Goal: Information Seeking & Learning: Learn about a topic

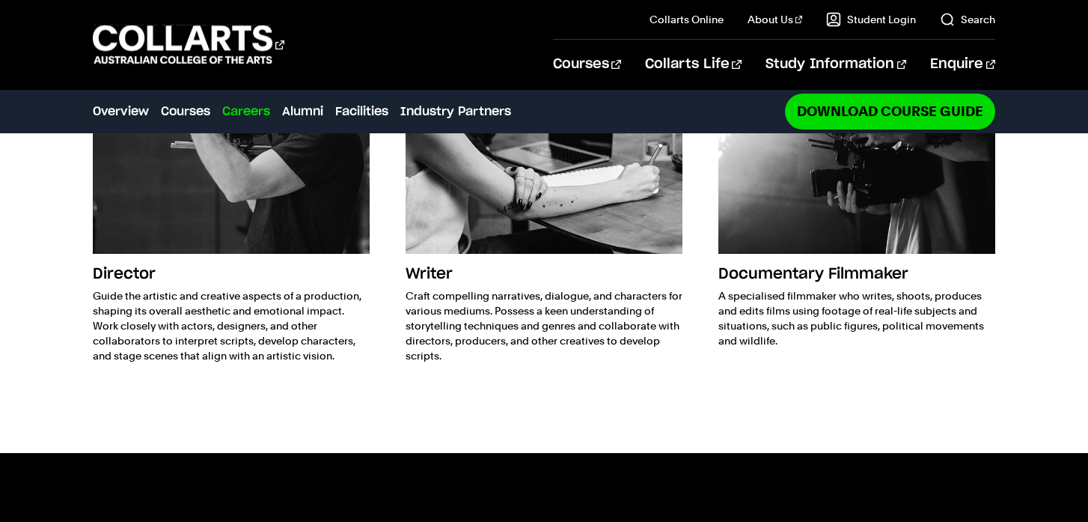
scroll to position [2326, 0]
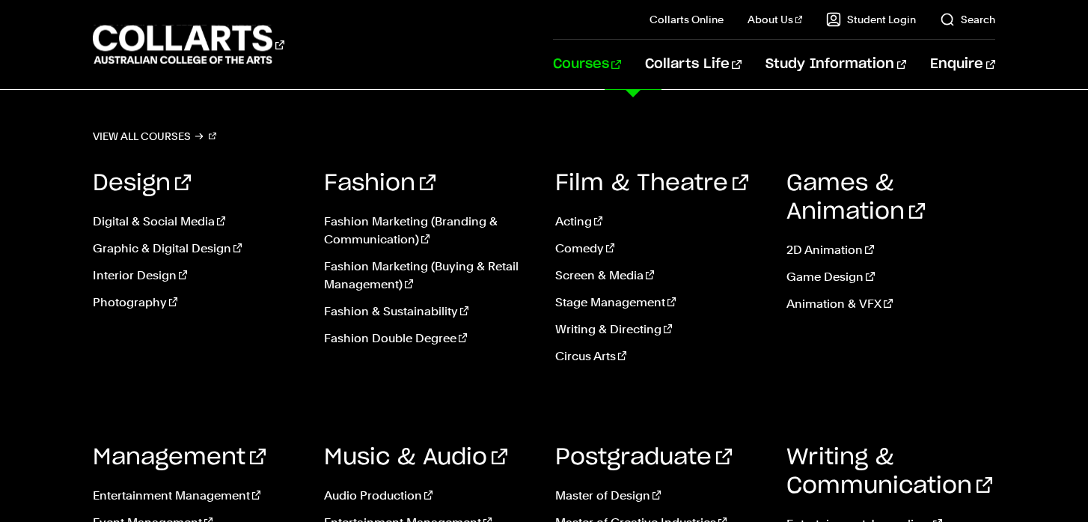
click at [621, 63] on link "Courses" at bounding box center [587, 64] width 68 height 49
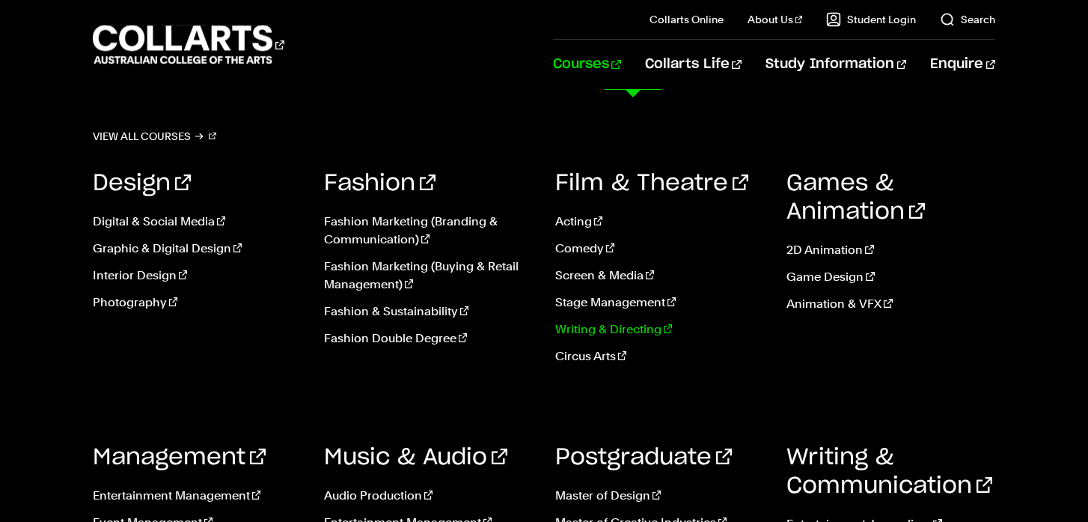
click at [596, 326] on link "Writing & Directing" at bounding box center [659, 329] width 209 height 18
click at [621, 68] on link "Courses" at bounding box center [587, 64] width 68 height 49
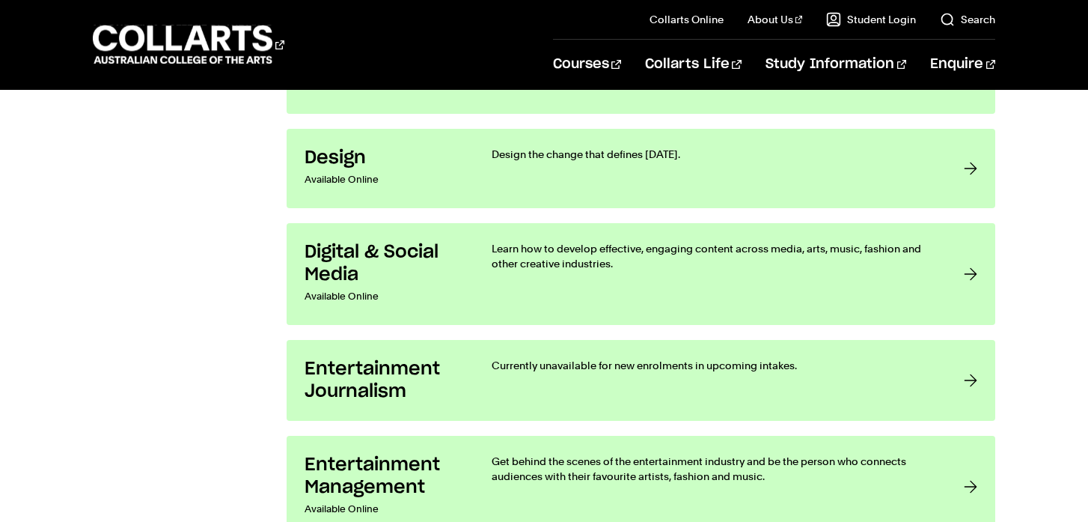
scroll to position [1448, 0]
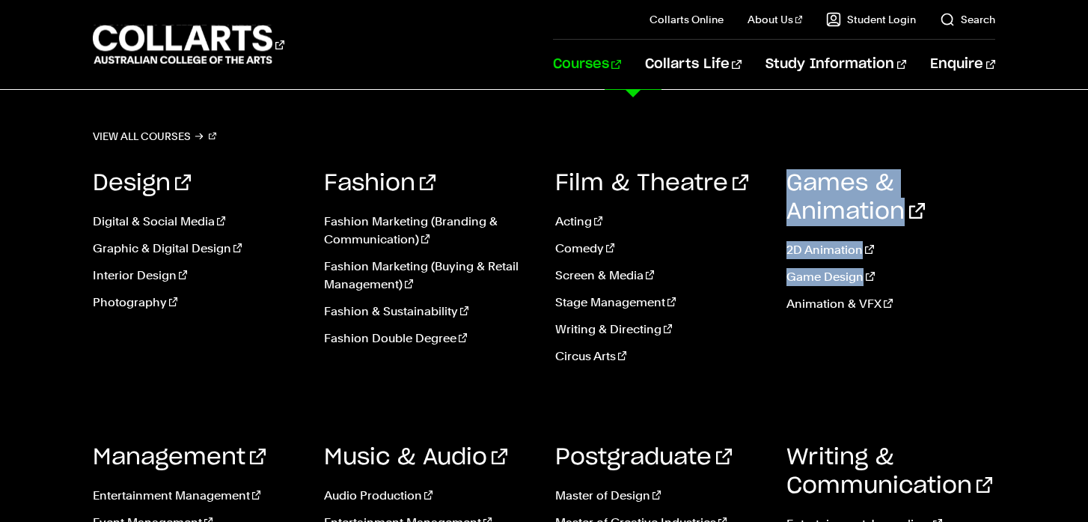
drag, startPoint x: 1070, startPoint y: 126, endPoint x: 1053, endPoint y: 287, distance: 162.5
click at [1054, 291] on div "View all courses Design Digital & Social Media Graphic & Digital Design Interio…" at bounding box center [544, 378] width 1088 height 576
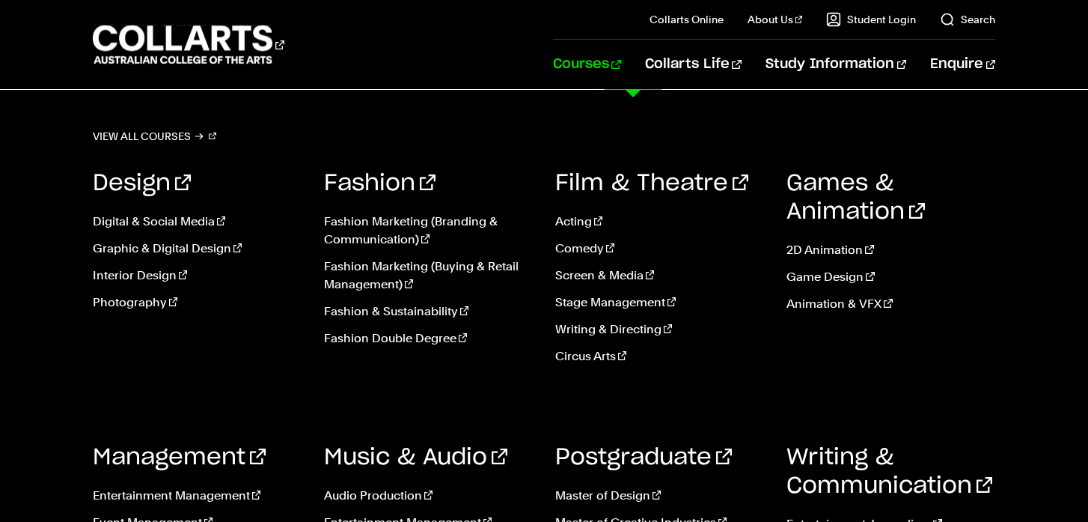
click at [1030, 334] on div "View all courses Design Digital & Social Media Graphic & Digital Design Interio…" at bounding box center [544, 378] width 1088 height 576
click at [168, 138] on link "View all courses" at bounding box center [155, 136] width 124 height 21
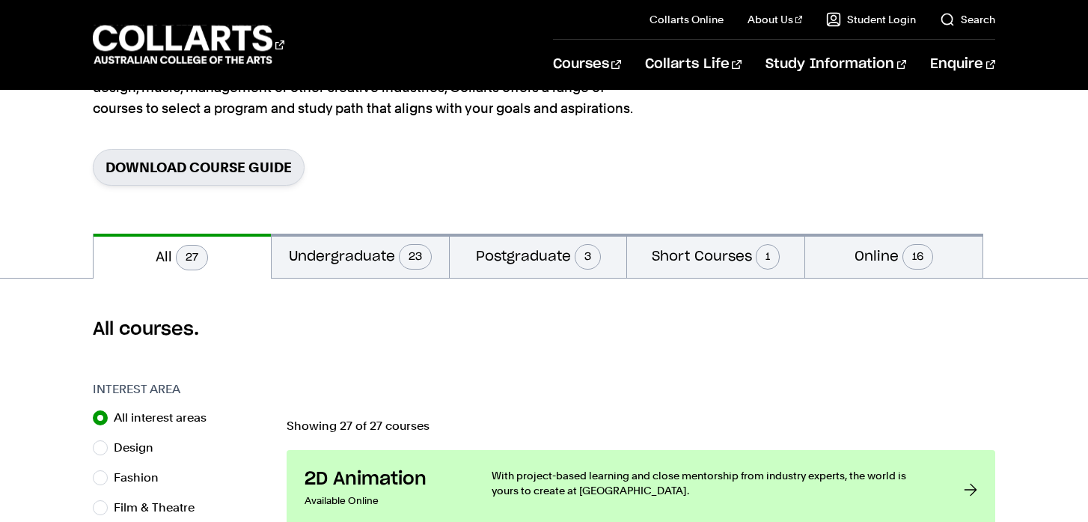
scroll to position [192, 0]
click at [686, 267] on button "Short Courses 1" at bounding box center [715, 255] width 177 height 44
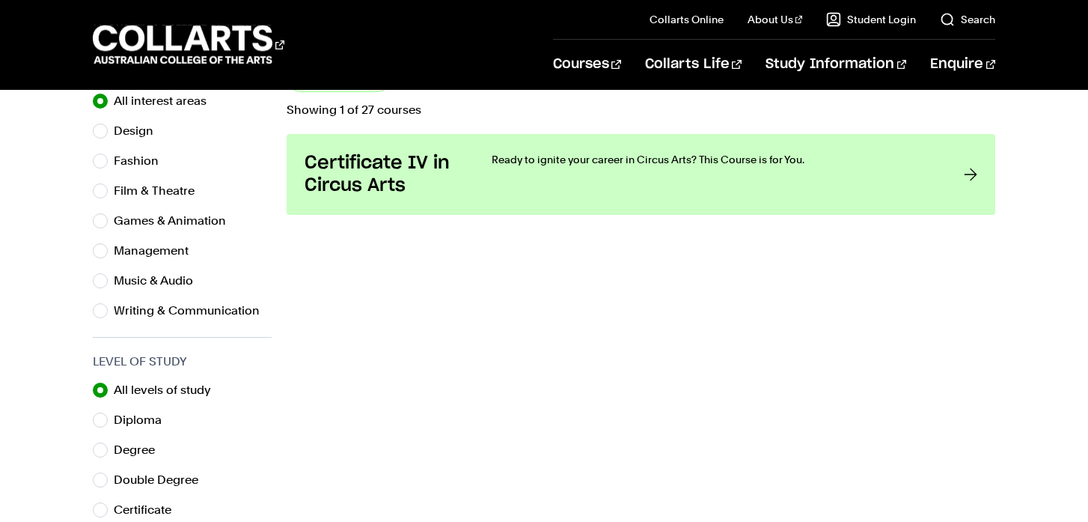
scroll to position [509, 0]
click at [96, 423] on input "Diploma" at bounding box center [100, 418] width 15 height 15
radio input "true"
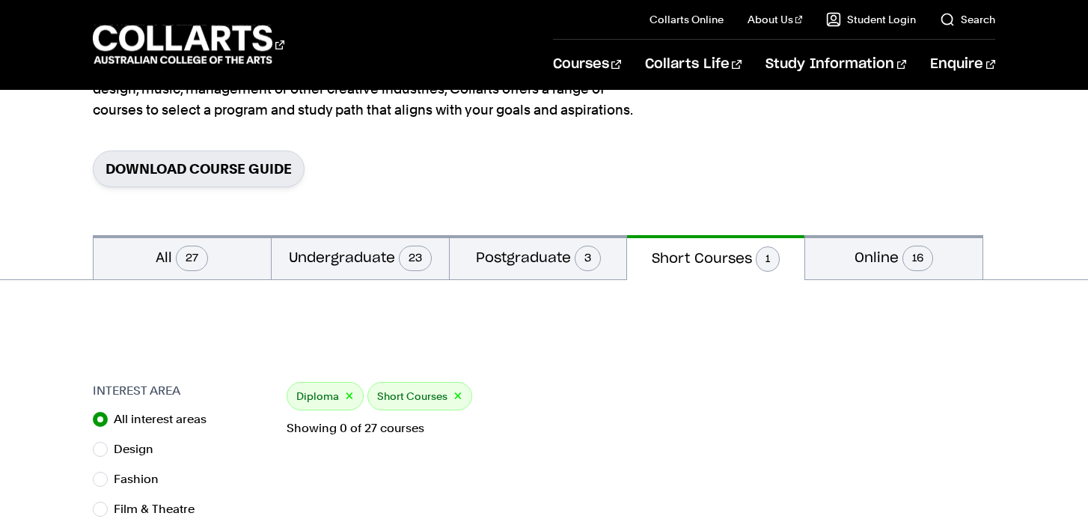
scroll to position [188, 0]
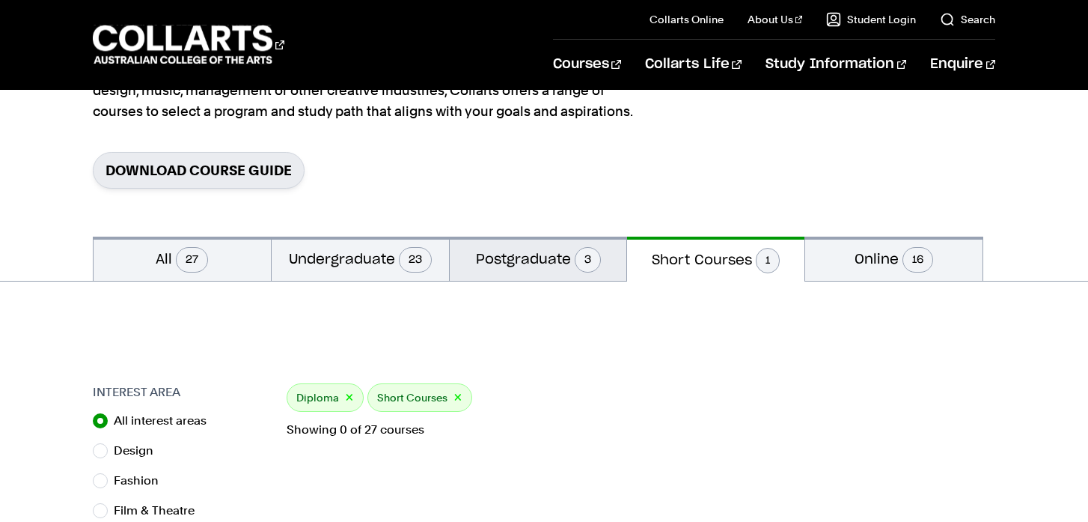
click at [522, 257] on button "Postgraduate 3" at bounding box center [538, 259] width 177 height 44
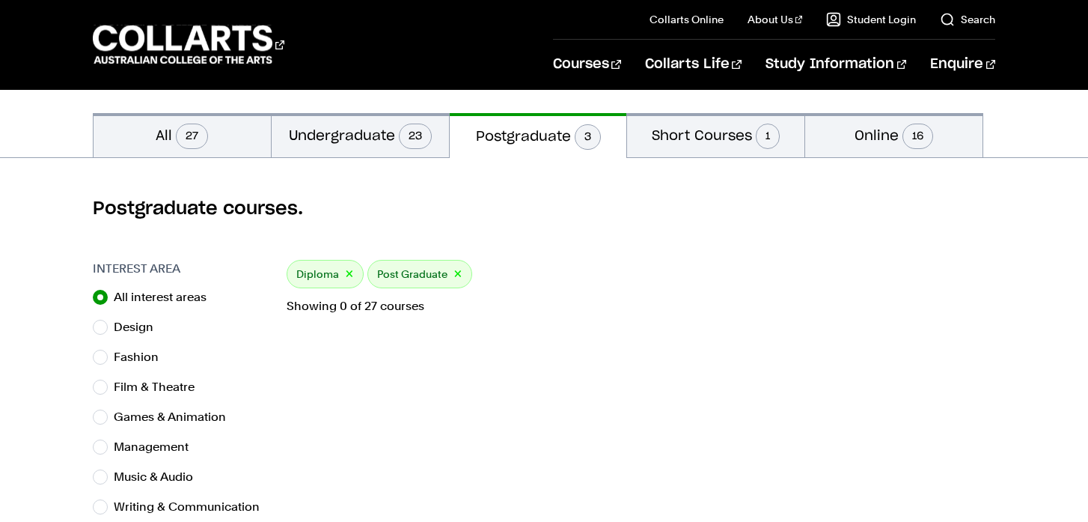
scroll to position [314, 0]
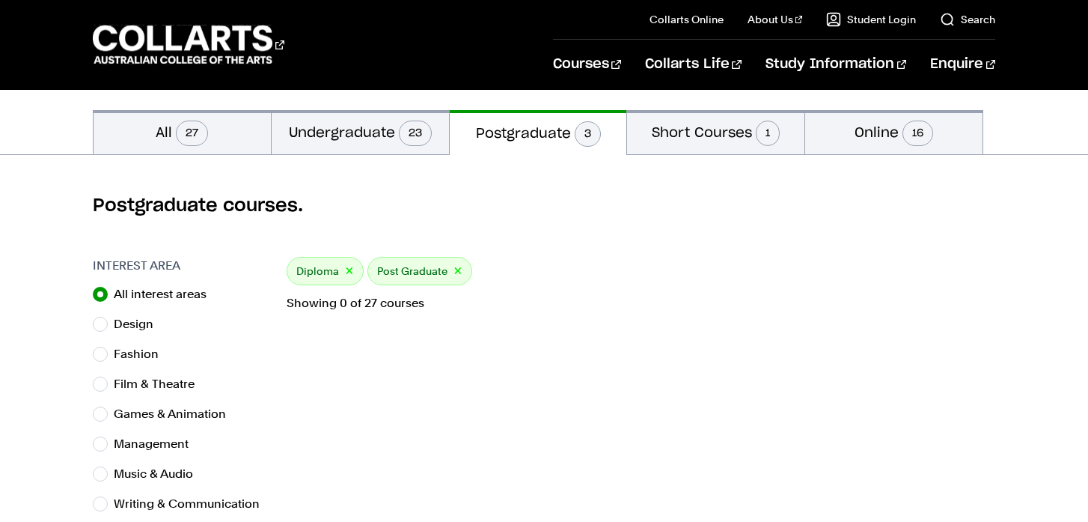
click at [341, 274] on div "Diploma ×" at bounding box center [325, 271] width 77 height 28
click at [349, 270] on button "×" at bounding box center [349, 271] width 9 height 17
radio input "true"
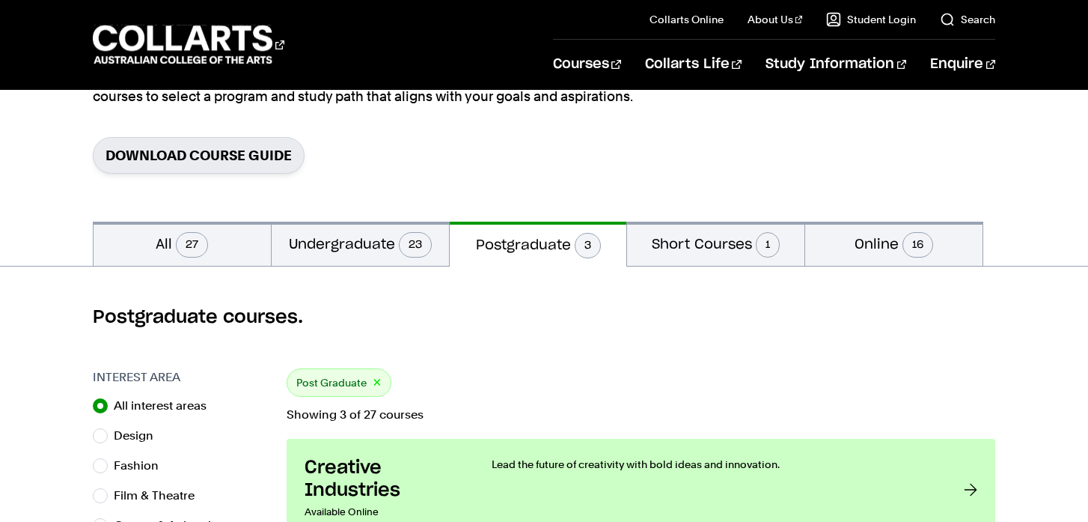
scroll to position [201, 0]
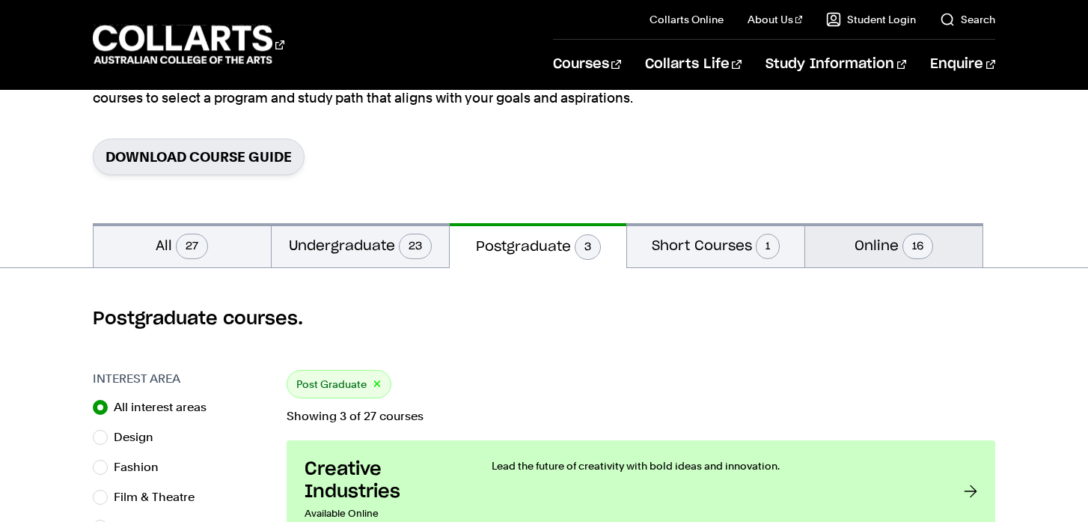
click at [862, 235] on button "Online 16" at bounding box center [893, 245] width 177 height 44
radio input "false"
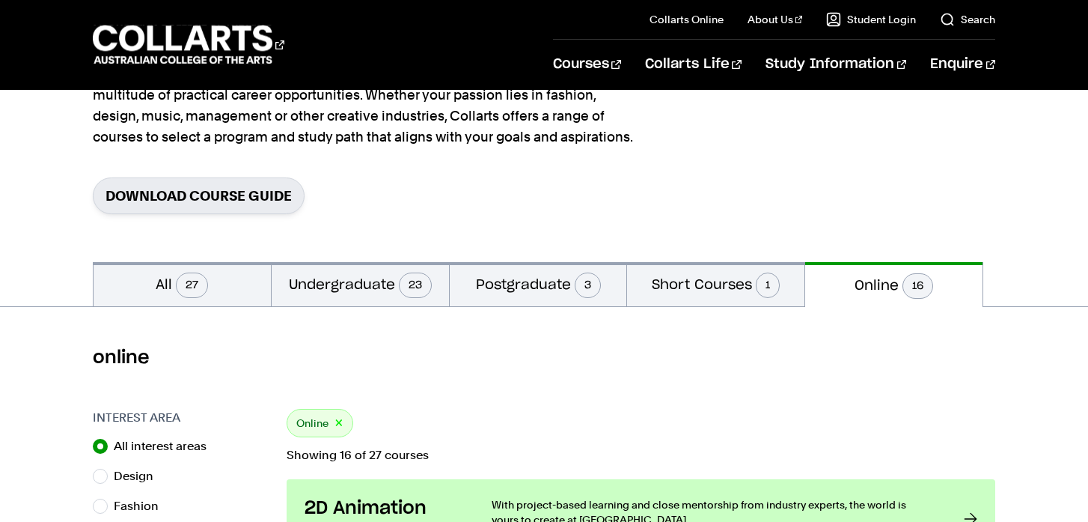
scroll to position [164, 0]
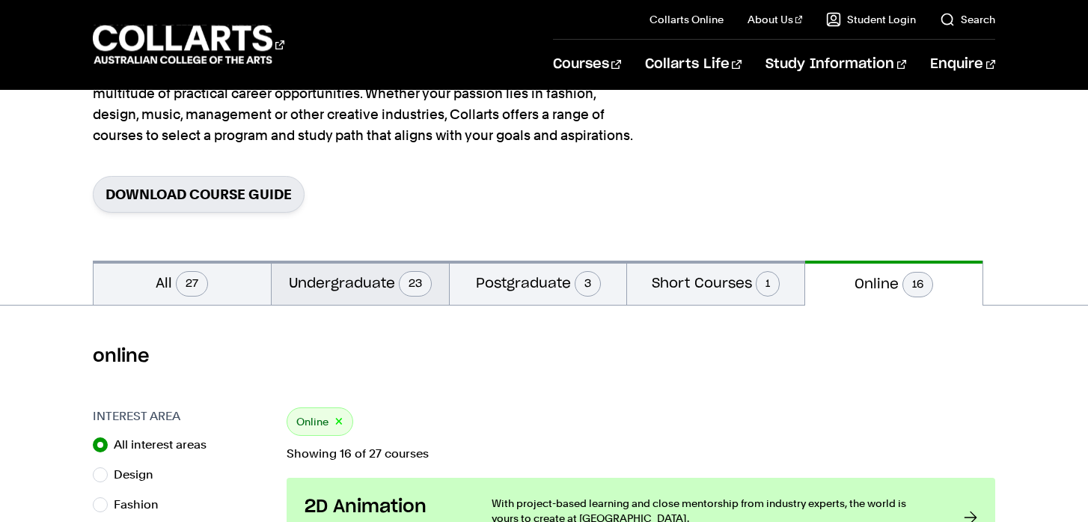
click at [323, 285] on button "Undergraduate 23" at bounding box center [360, 282] width 177 height 44
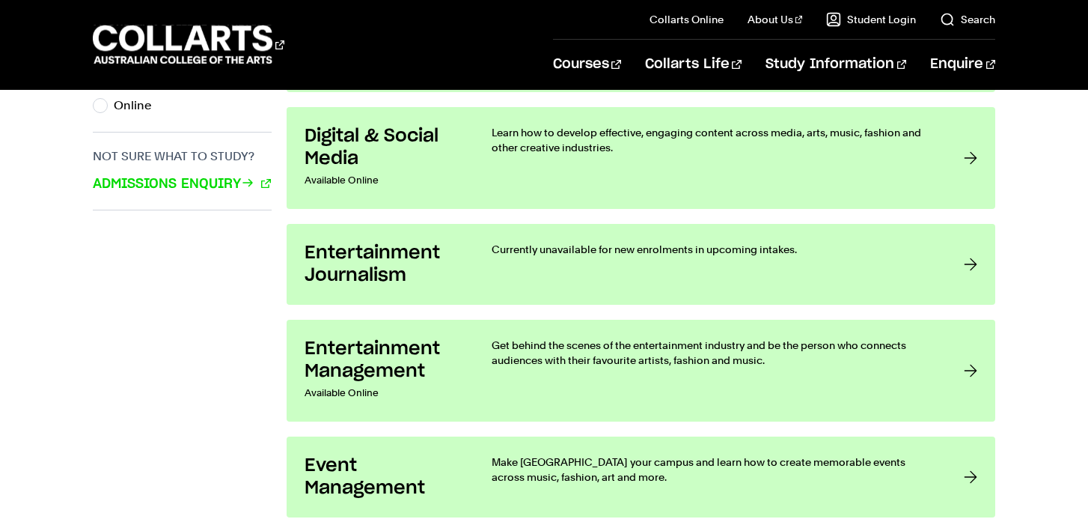
scroll to position [1135, 0]
